Goal: Task Accomplishment & Management: Use online tool/utility

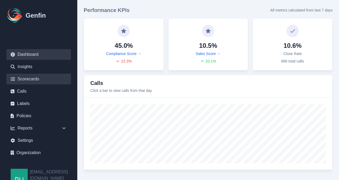
click at [30, 80] on link "Scorecards" at bounding box center [38, 79] width 65 height 11
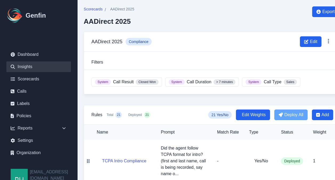
click at [28, 67] on link "Insights" at bounding box center [38, 66] width 65 height 11
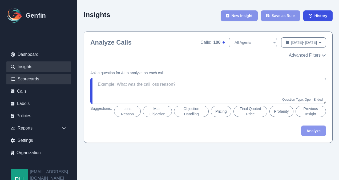
click at [29, 80] on link "Scorecards" at bounding box center [38, 79] width 65 height 11
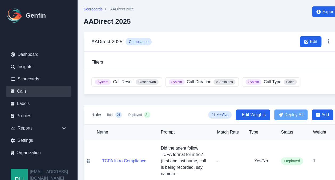
click at [21, 92] on link "Calls" at bounding box center [38, 91] width 65 height 11
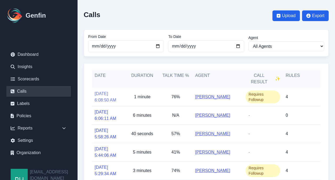
click at [107, 95] on link "[DATE] 6:08:50 AM" at bounding box center [109, 96] width 28 height 13
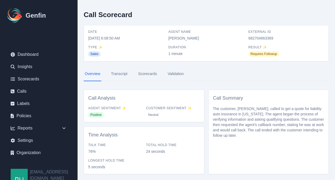
click at [120, 74] on link "Transcript" at bounding box center [119, 74] width 19 height 14
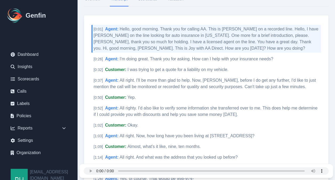
scroll to position [66, 0]
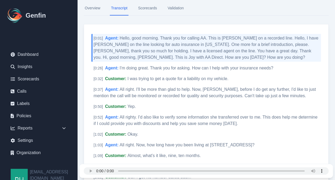
click at [154, 9] on link "Scorecards" at bounding box center [147, 8] width 21 height 14
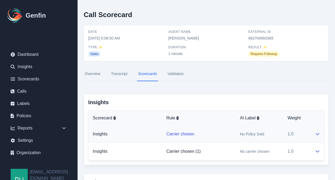
click at [170, 133] on link "Carrier chosen" at bounding box center [180, 133] width 28 height 5
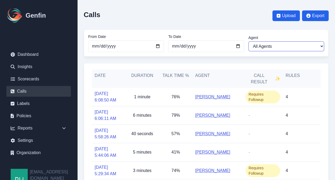
click at [321, 46] on select "All Agents [PERSON_NAME] [PERSON_NAME] [PERSON_NAME] [PERSON_NAME] [PERSON_NAME…" at bounding box center [286, 46] width 76 height 10
click at [321, 47] on select "All Agents [PERSON_NAME] [PERSON_NAME] [PERSON_NAME] [PERSON_NAME] [PERSON_NAME…" at bounding box center [286, 46] width 76 height 10
click at [233, 19] on div "Calls Upload Export" at bounding box center [206, 15] width 245 height 19
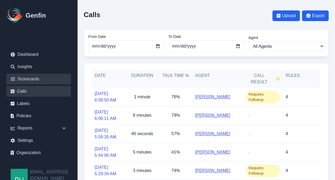
click at [27, 76] on link "Scorecards" at bounding box center [38, 79] width 65 height 11
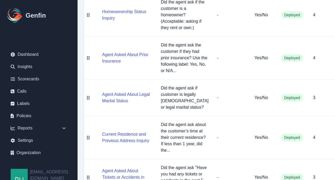
scroll to position [236, 0]
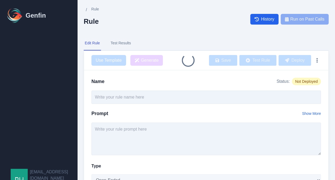
type input "Carrier chosen"
select select "Single-Choice"
